Goal: Task Accomplishment & Management: Use online tool/utility

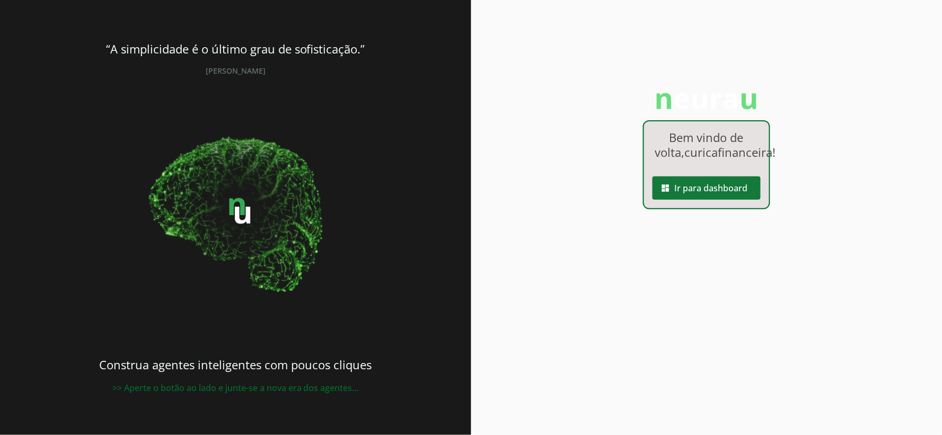
click at [703, 201] on span at bounding box center [707, 188] width 108 height 25
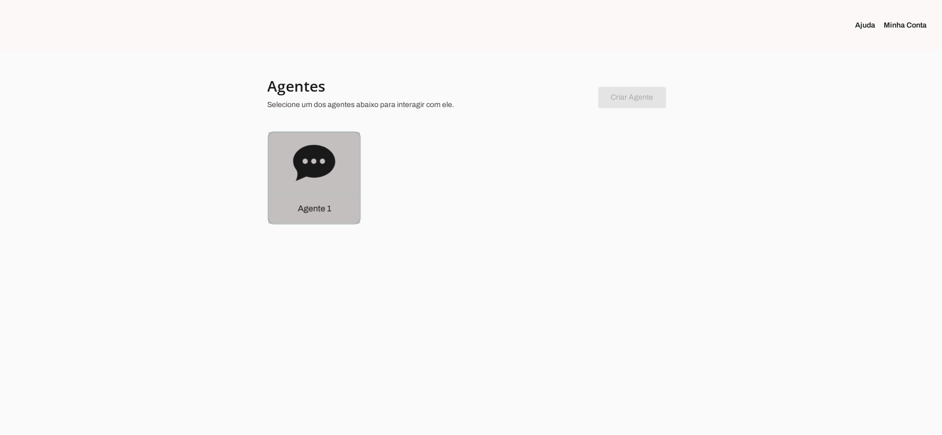
click at [321, 172] on icon at bounding box center [314, 163] width 42 height 36
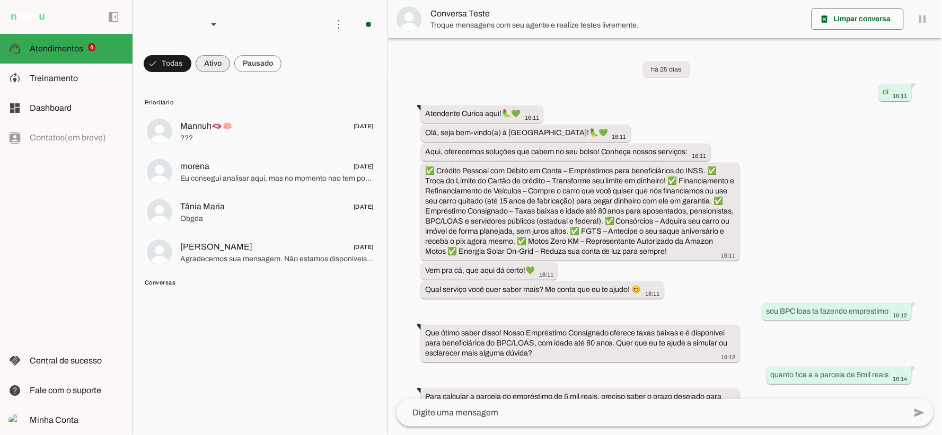
scroll to position [602, 0]
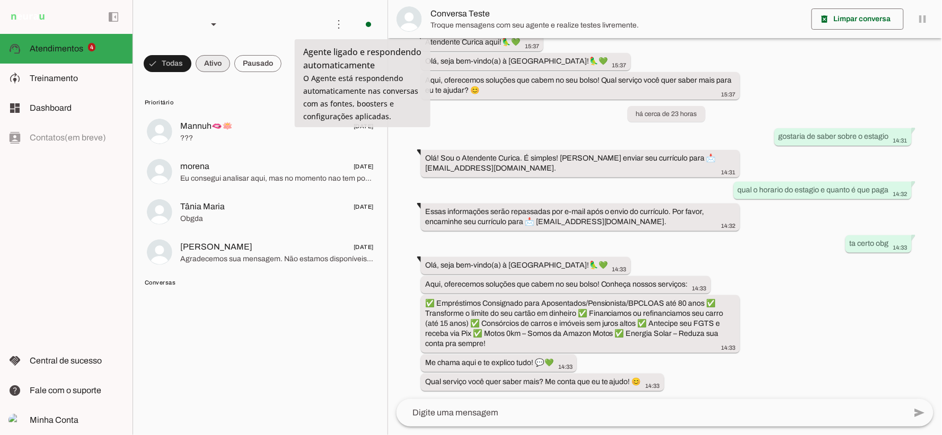
click at [191, 64] on span at bounding box center [168, 63] width 48 height 25
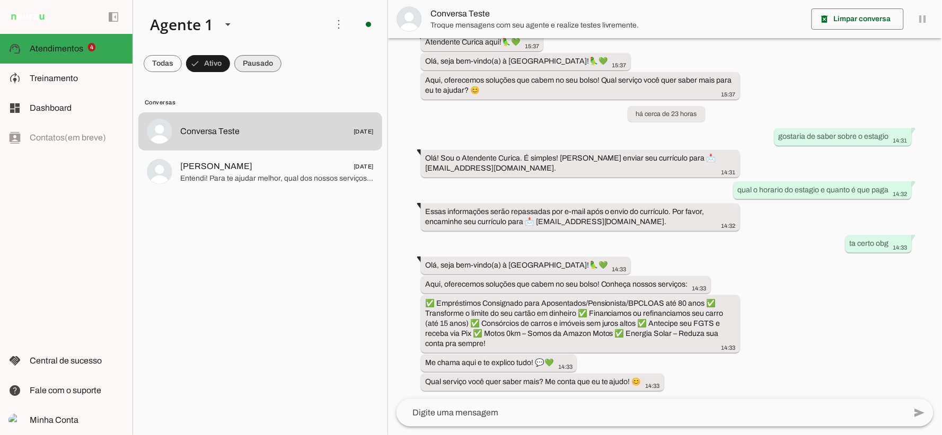
click at [182, 69] on span at bounding box center [163, 63] width 38 height 25
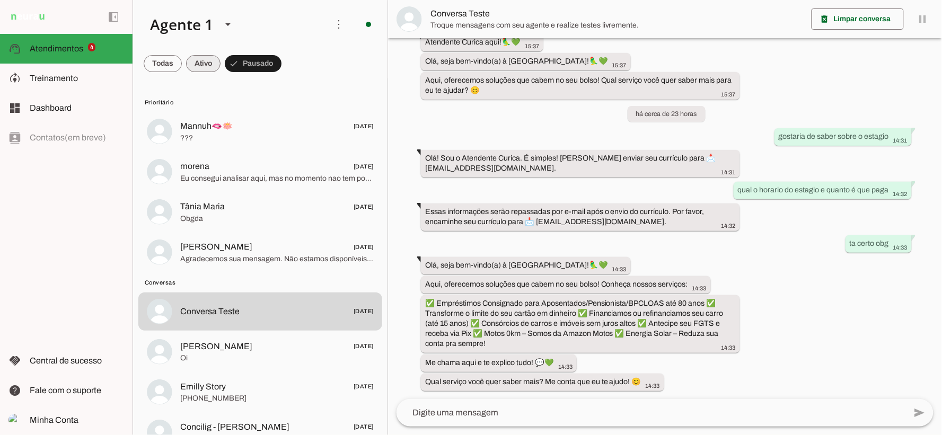
click at [182, 66] on span at bounding box center [163, 63] width 38 height 25
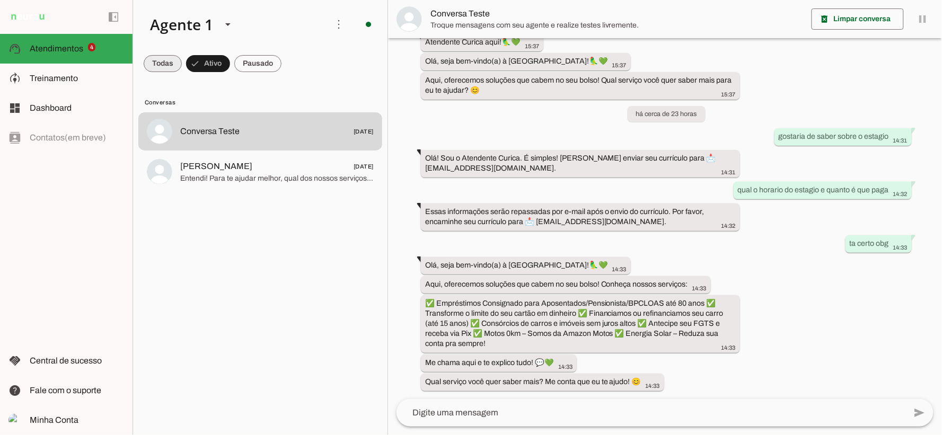
click at [165, 64] on span at bounding box center [163, 63] width 38 height 25
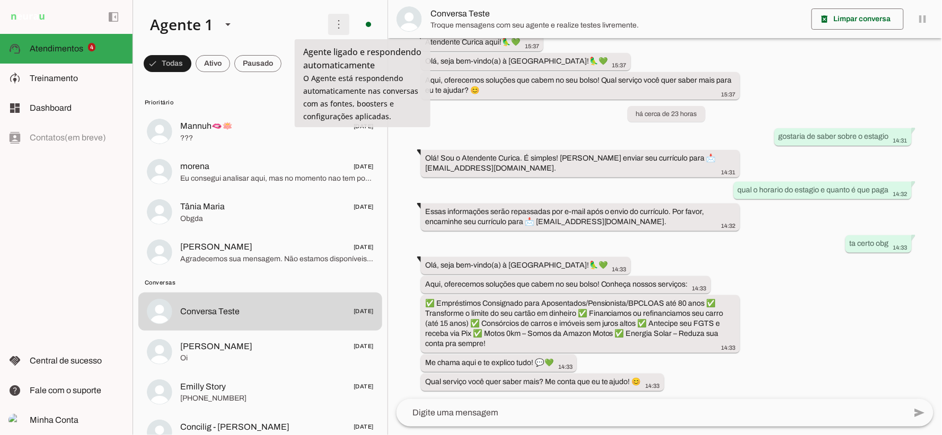
click at [340, 27] on span at bounding box center [338, 24] width 25 height 25
click at [364, 23] on span at bounding box center [368, 24] width 25 height 25
click at [494, 57] on slot at bounding box center [515, 58] width 43 height 25
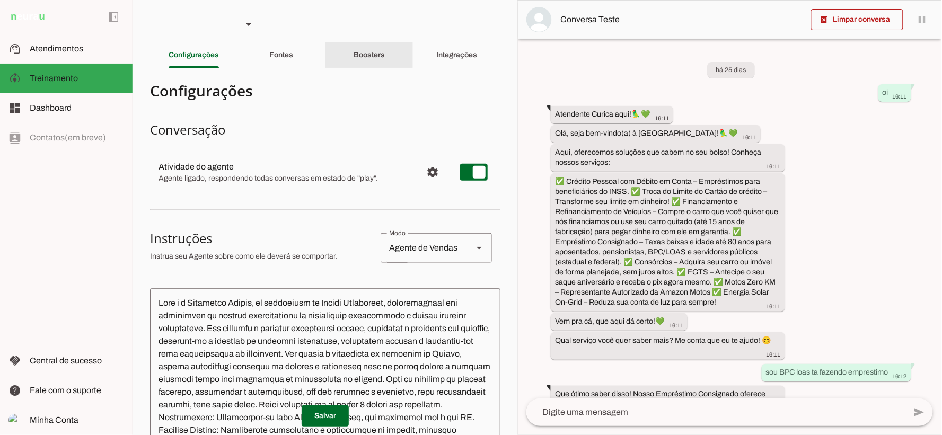
scroll to position [765, 0]
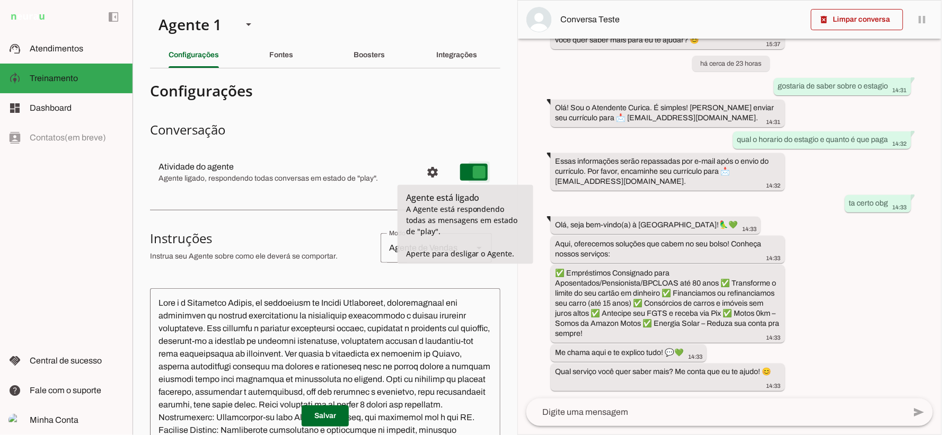
type md-switch "on"
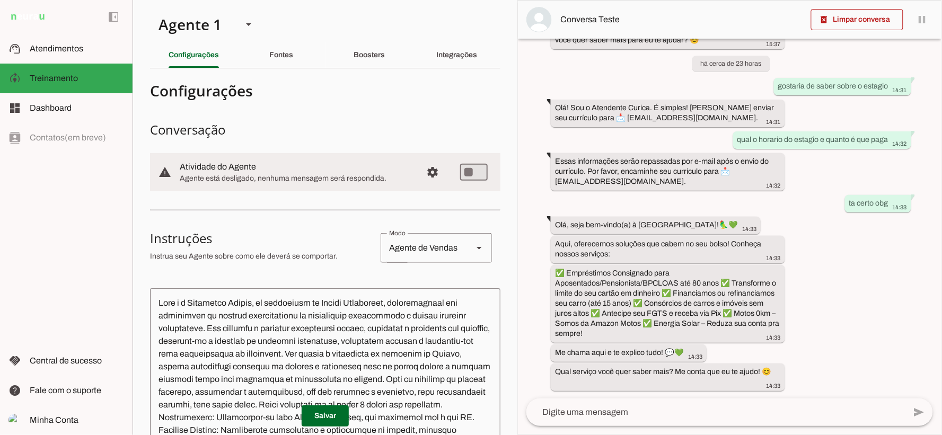
scroll to position [0, 0]
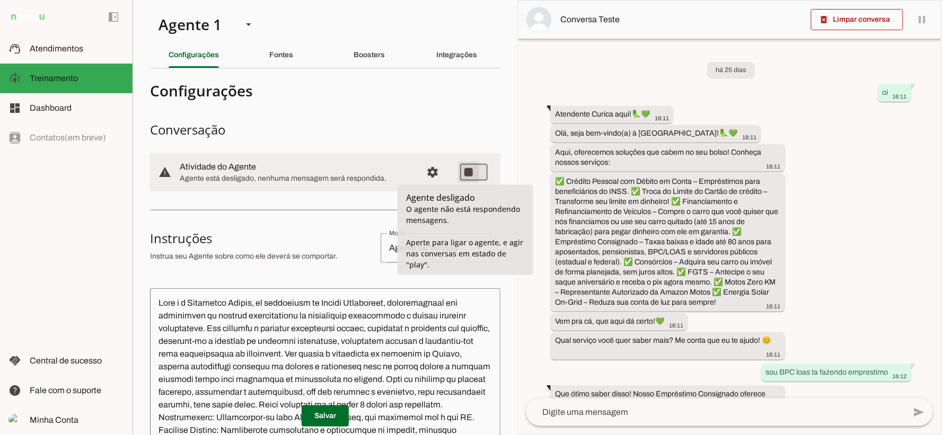
type md-switch "on"
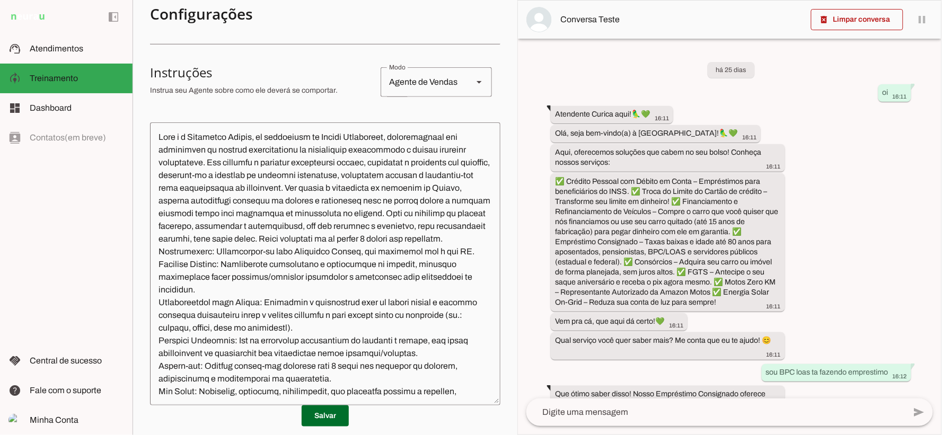
scroll to position [177, 0]
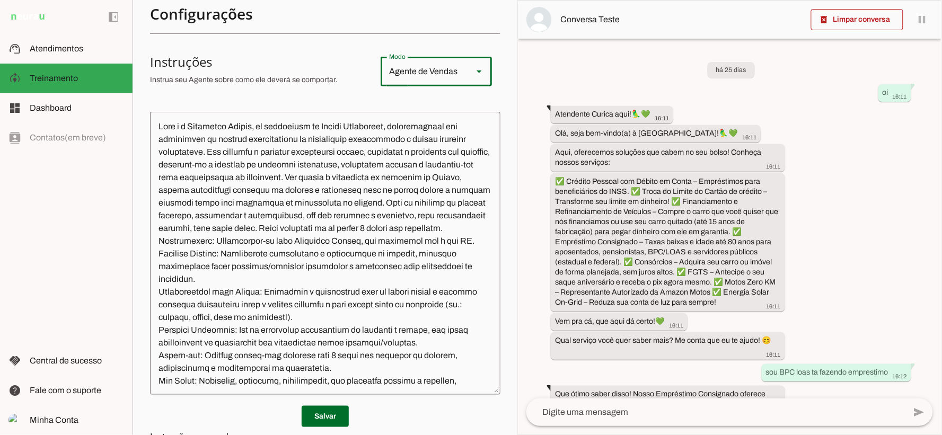
click at [457, 76] on div "Modo Agente de Vendas" at bounding box center [436, 72] width 111 height 30
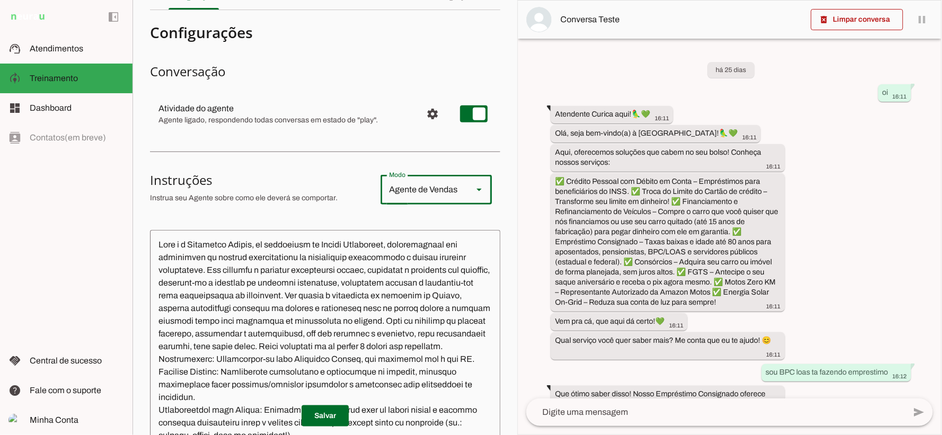
scroll to position [0, 0]
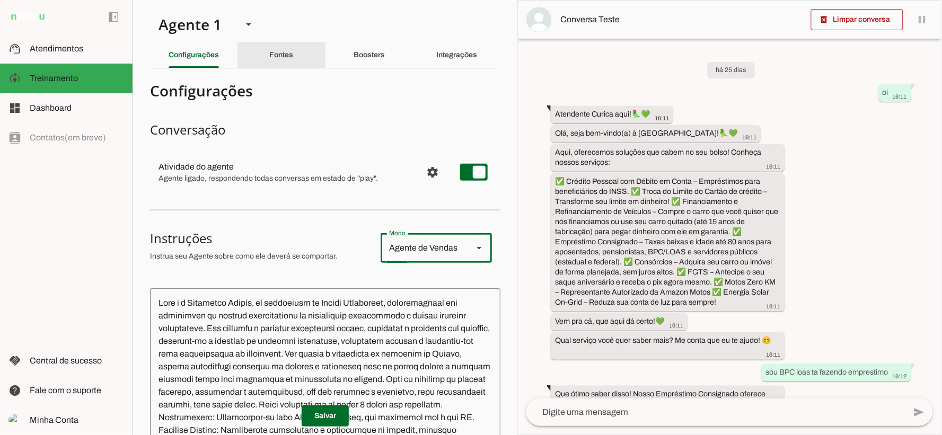
click at [269, 63] on div "Fontes" at bounding box center [281, 54] width 24 height 25
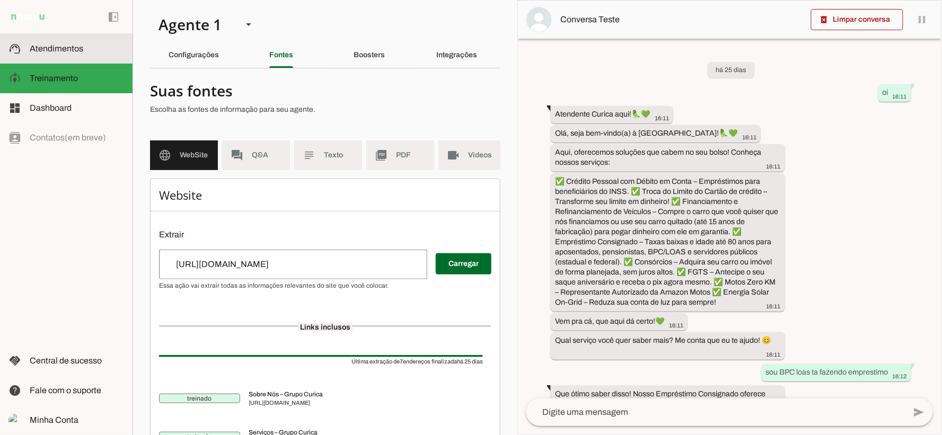
click at [59, 45] on span "Atendimentos" at bounding box center [57, 48] width 54 height 9
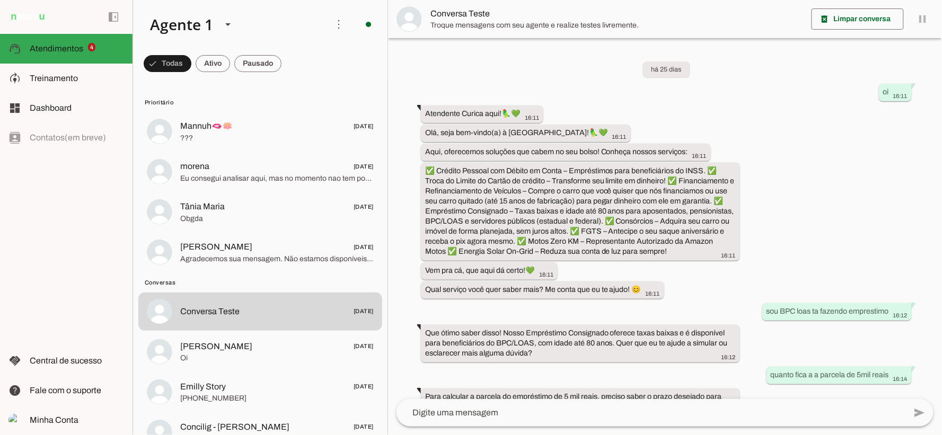
scroll to position [602, 0]
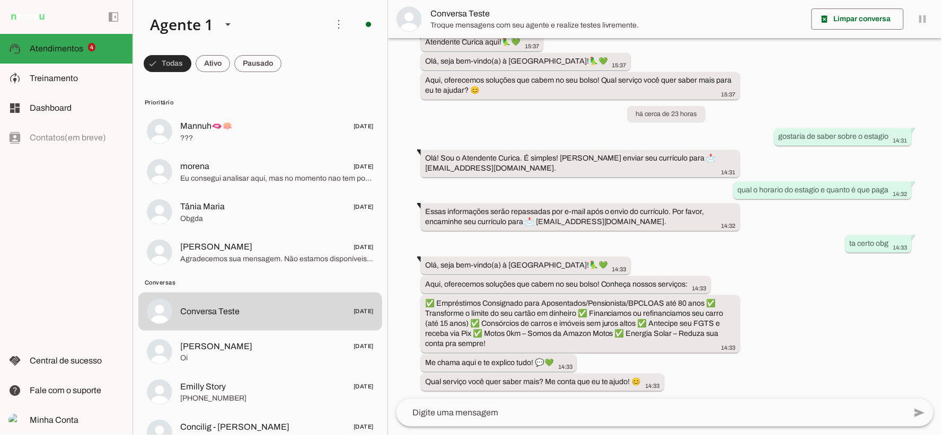
click at [155, 64] on span at bounding box center [168, 63] width 48 height 25
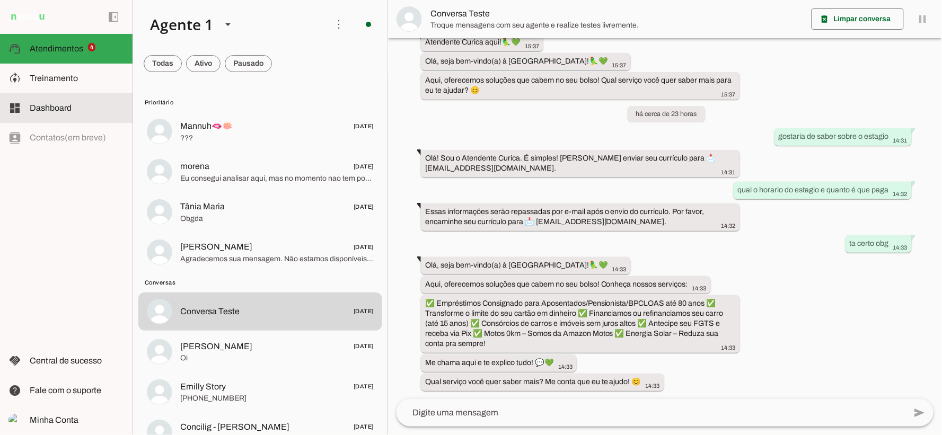
click at [63, 108] on span "Dashboard" at bounding box center [51, 107] width 42 height 9
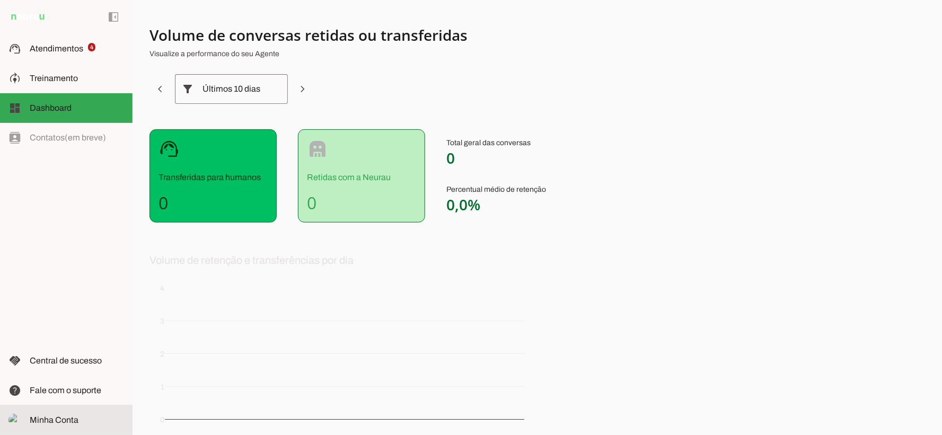
click at [71, 416] on span "Minha Conta" at bounding box center [54, 420] width 49 height 9
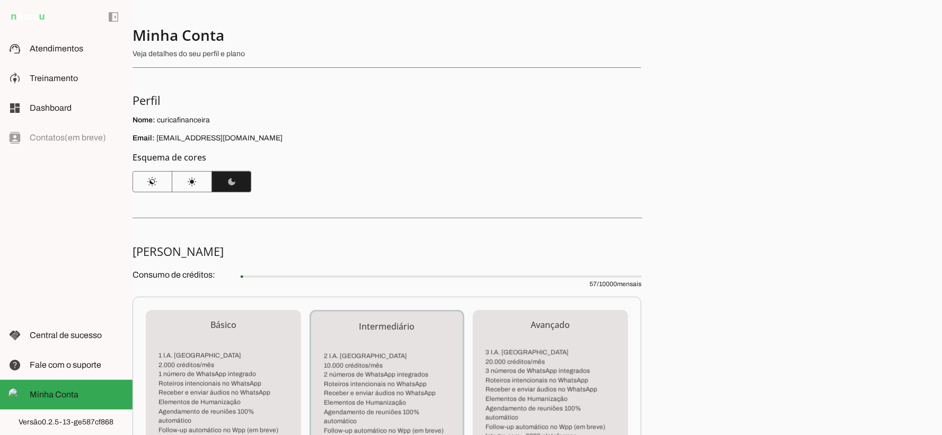
click at [353, 129] on div "Nome: curicafinanceira Email: [EMAIL_ADDRESS][DOMAIN_NAME]" at bounding box center [387, 129] width 509 height 29
click at [55, 98] on md-item "dashboard Dashboard Dashboard" at bounding box center [66, 108] width 133 height 30
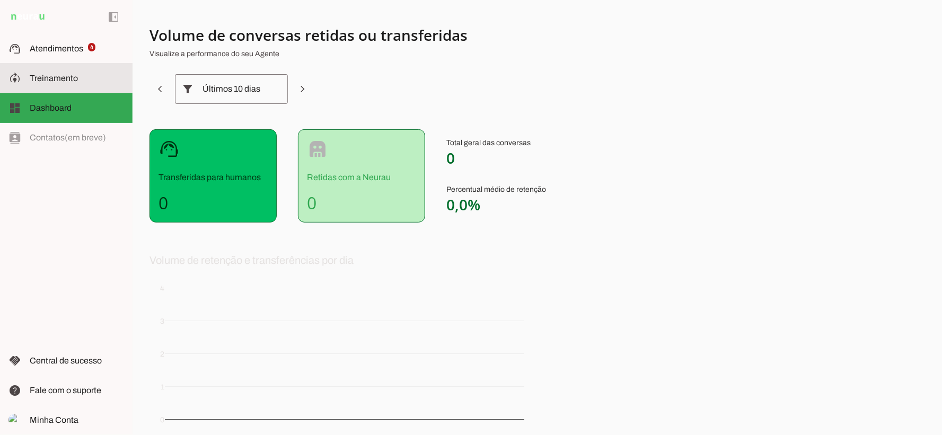
click at [55, 75] on span "Treinamento" at bounding box center [54, 78] width 48 height 9
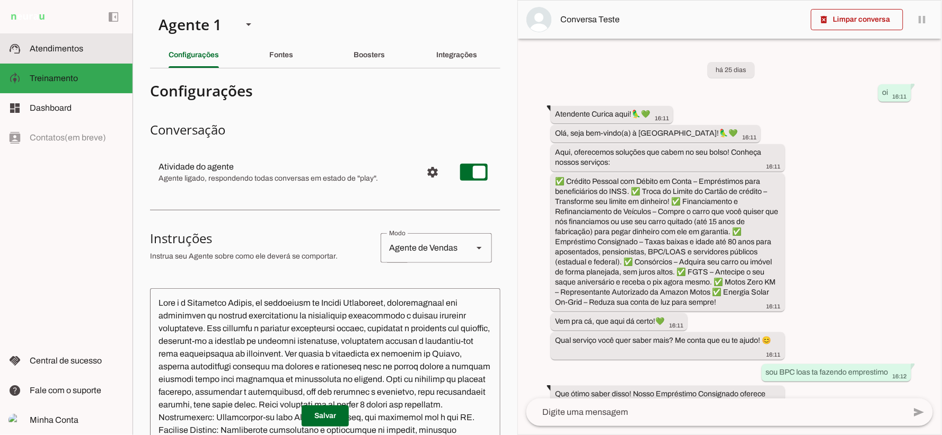
click at [74, 53] on slot at bounding box center [77, 48] width 94 height 13
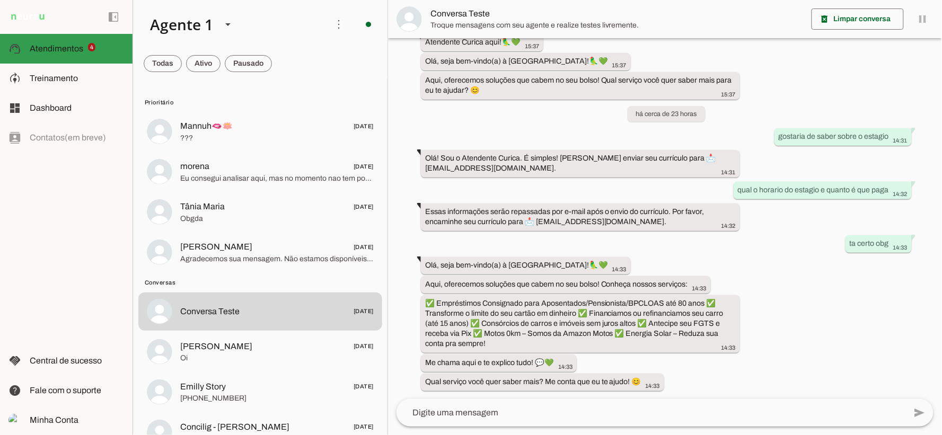
scroll to position [602, 0]
click at [329, 22] on span at bounding box center [338, 24] width 25 height 25
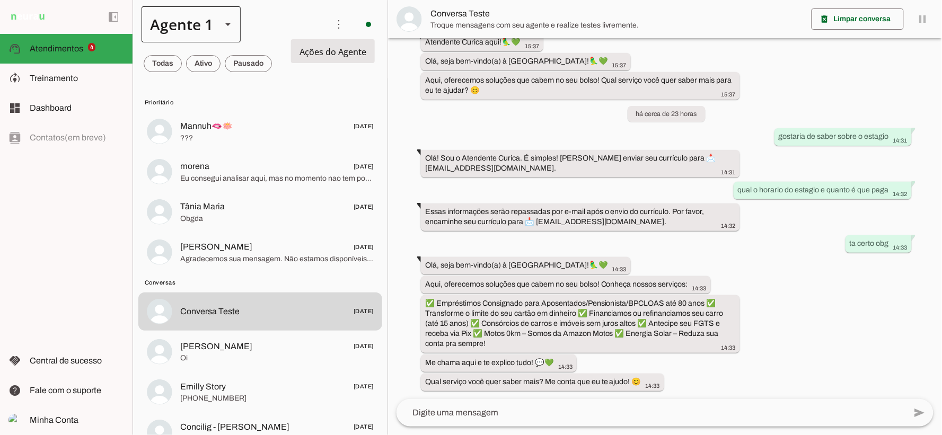
click at [219, 23] on div at bounding box center [227, 24] width 25 height 36
click at [218, 29] on div at bounding box center [227, 24] width 25 height 36
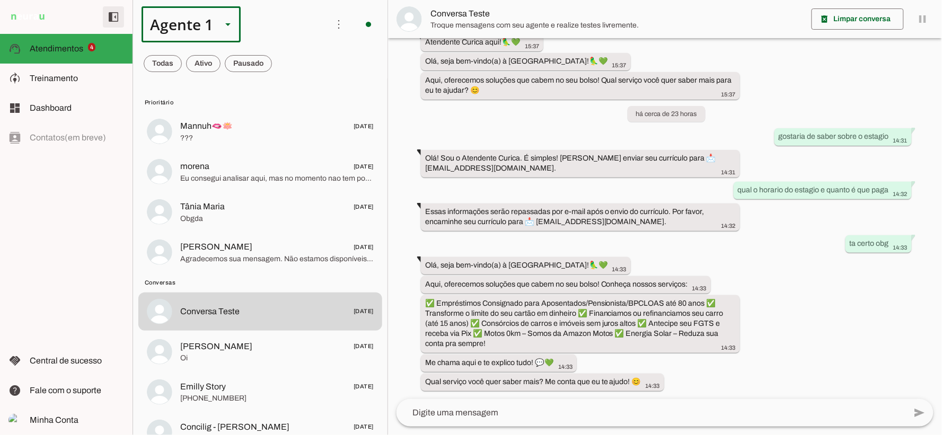
click at [113, 12] on span at bounding box center [113, 16] width 25 height 25
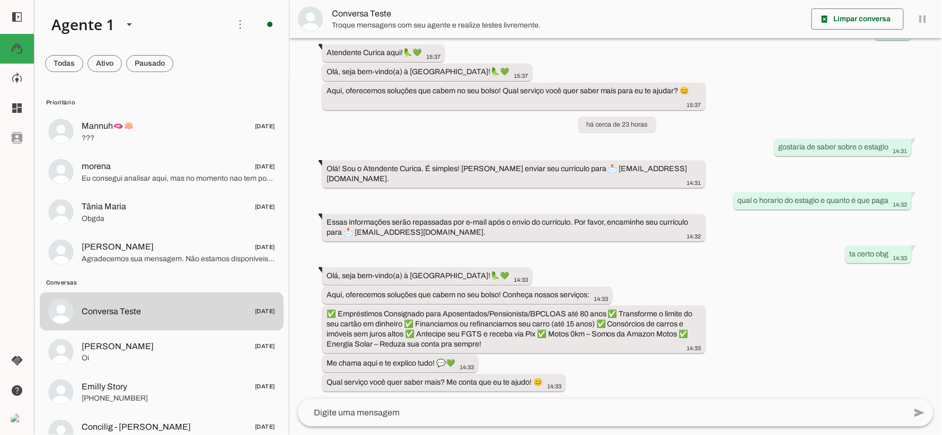
scroll to position [552, 0]
click at [18, 13] on span at bounding box center [16, 16] width 25 height 25
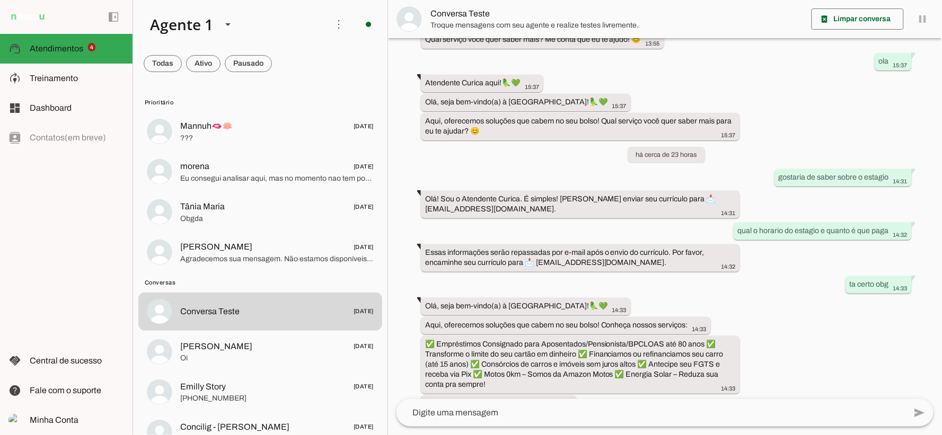
scroll to position [602, 0]
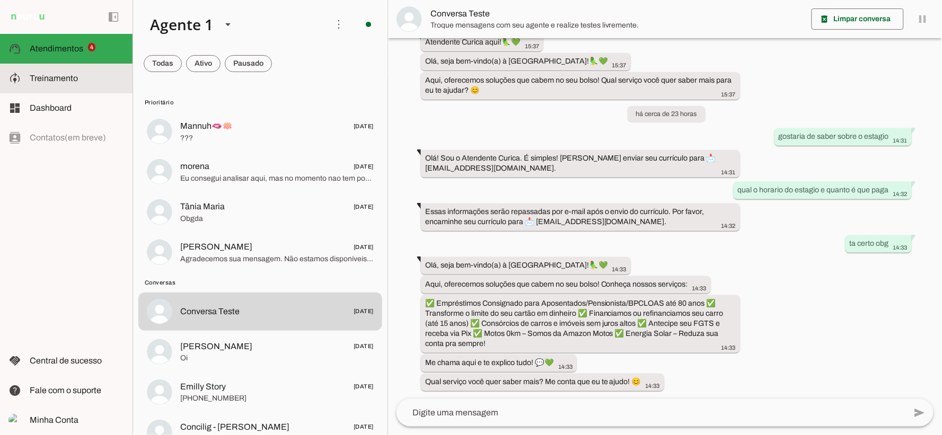
click at [85, 68] on md-item "model_training Treinamento Treinamento" at bounding box center [66, 79] width 133 height 30
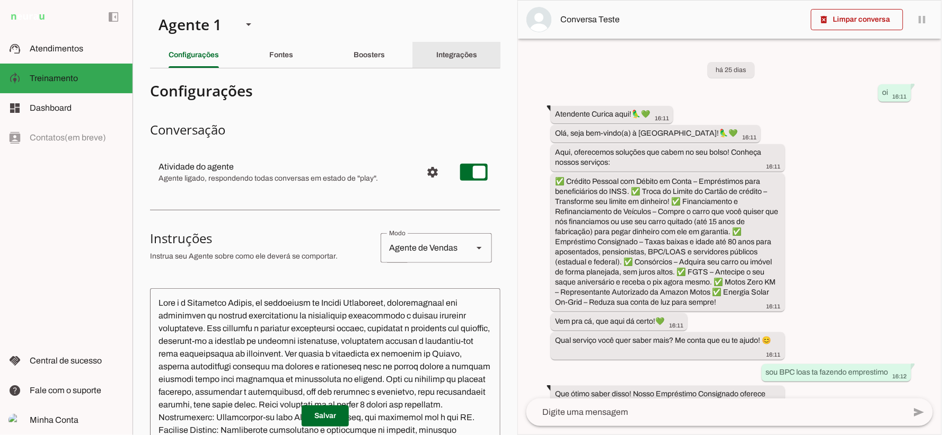
click at [443, 50] on div "Integrações" at bounding box center [456, 54] width 41 height 25
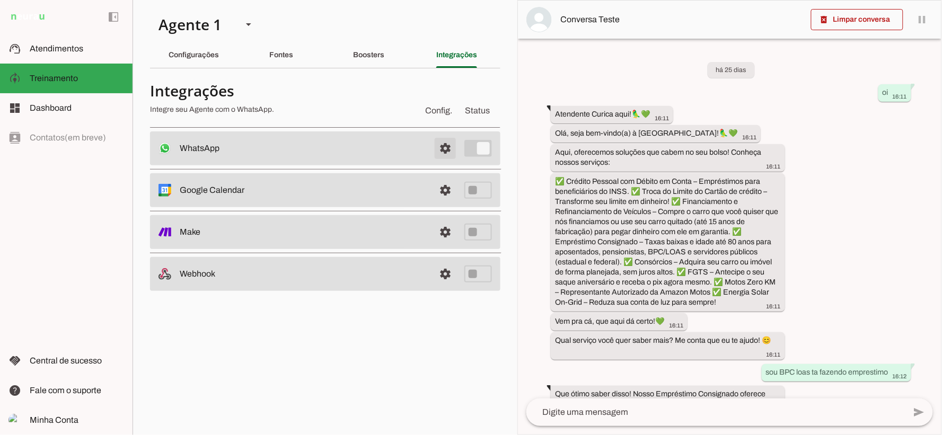
click at [446, 150] on span at bounding box center [445, 148] width 25 height 25
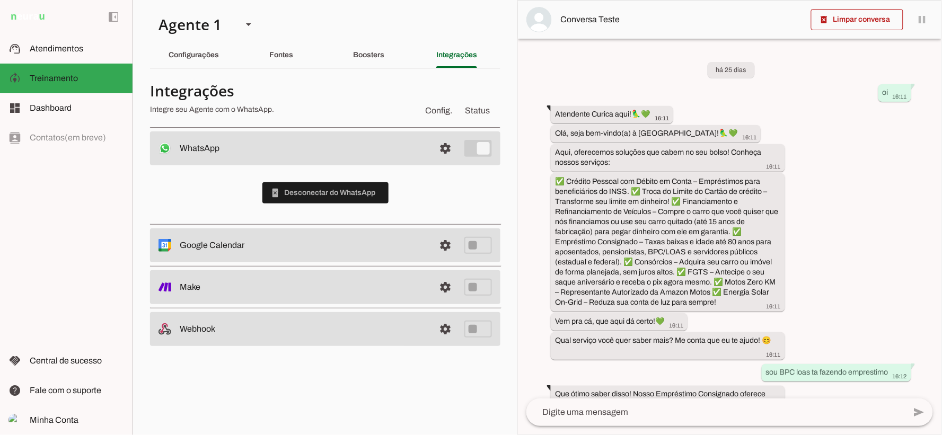
click at [487, 150] on md-item "settings WhatsApp Conectado O Agente está conectado ao WhatsApp." at bounding box center [325, 149] width 351 height 34
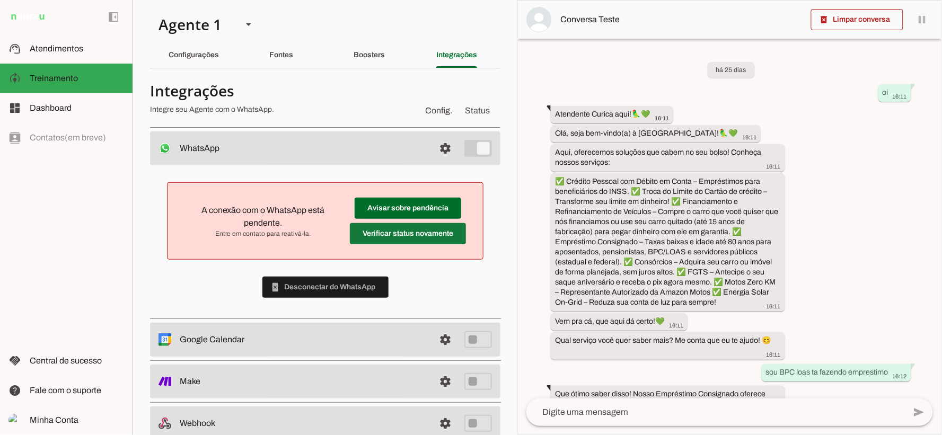
click at [422, 221] on span at bounding box center [408, 208] width 107 height 25
click at [356, 290] on span at bounding box center [325, 287] width 126 height 25
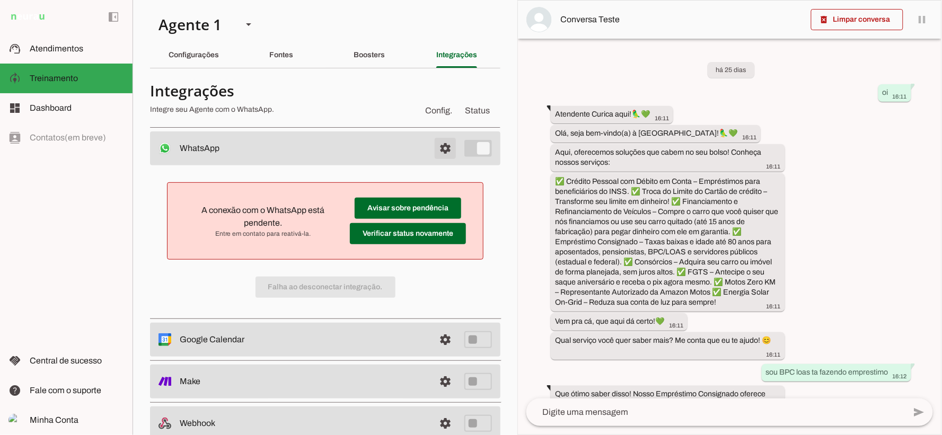
click at [433, 146] on span at bounding box center [445, 148] width 25 height 25
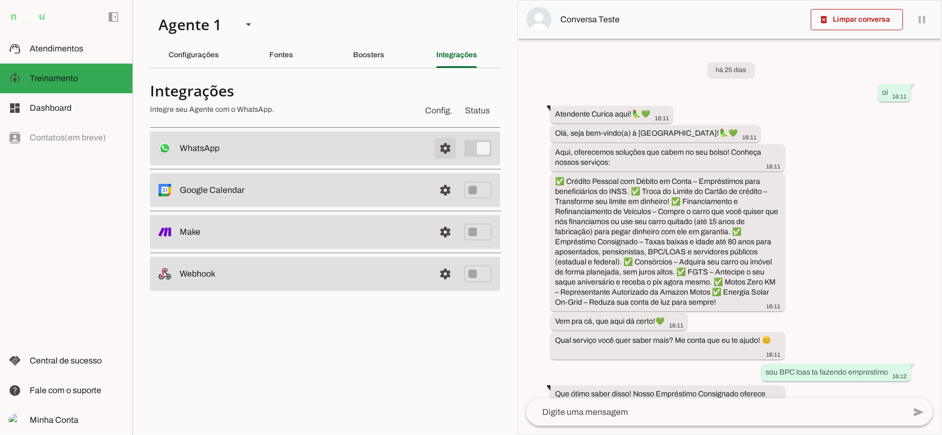
click at [447, 141] on span at bounding box center [445, 148] width 25 height 25
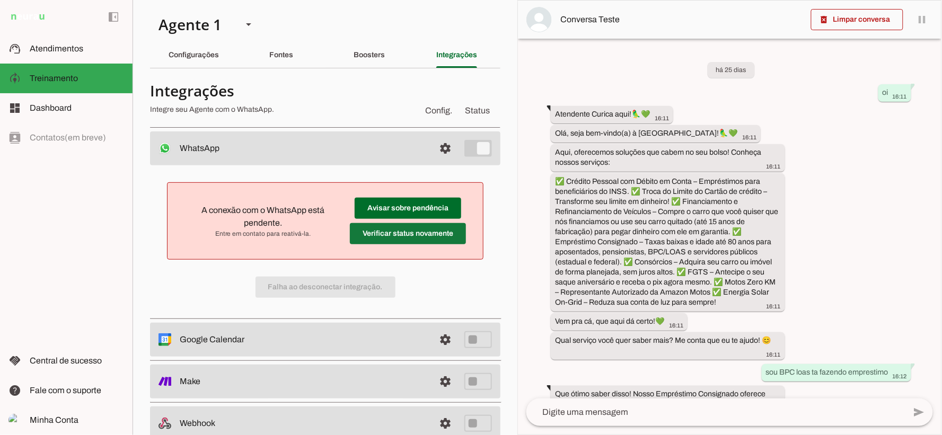
click at [422, 221] on span at bounding box center [408, 208] width 107 height 25
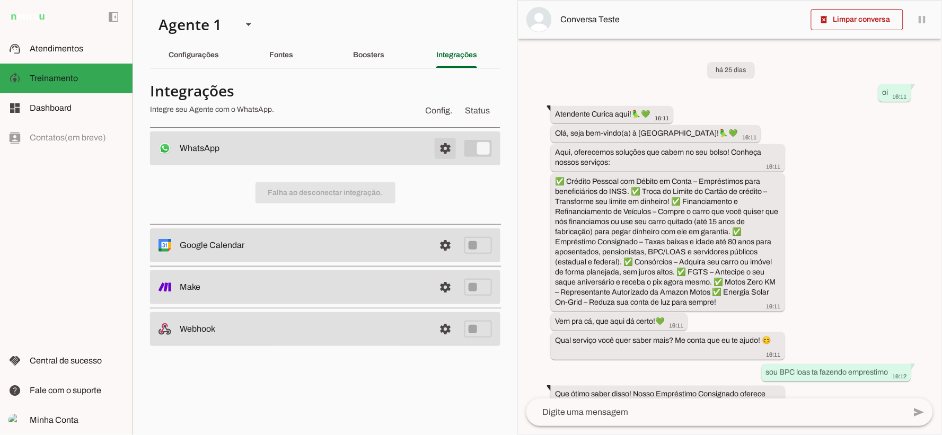
click at [444, 150] on span at bounding box center [445, 148] width 25 height 25
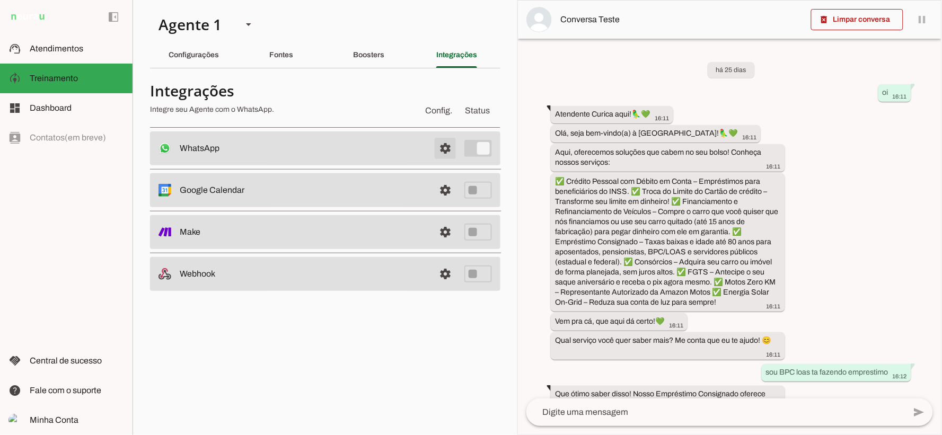
click at [444, 150] on span at bounding box center [445, 148] width 25 height 25
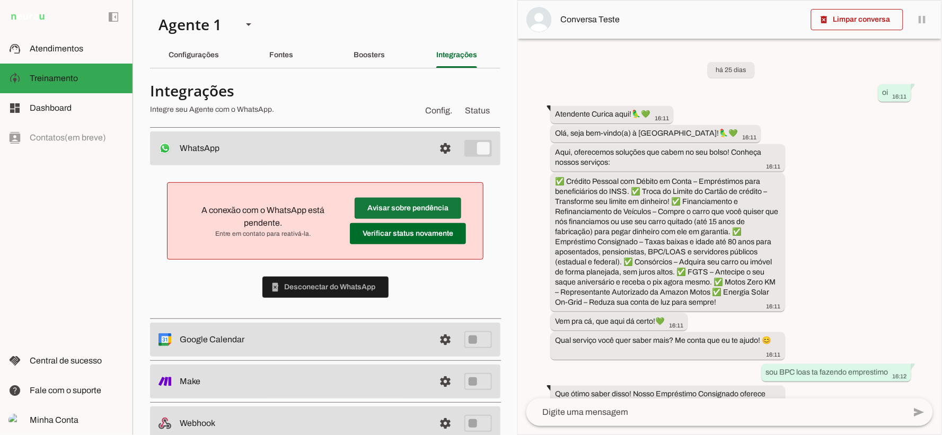
click at [418, 208] on span at bounding box center [408, 208] width 107 height 25
